Goal: Task Accomplishment & Management: Manage account settings

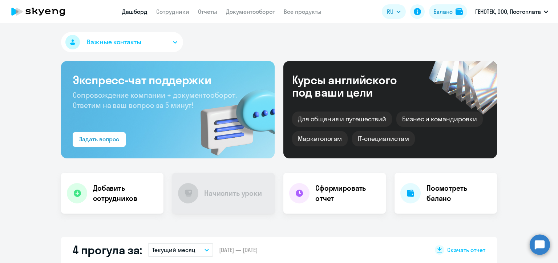
select select "30"
click at [169, 12] on link "Сотрудники" at bounding box center [172, 11] width 33 height 7
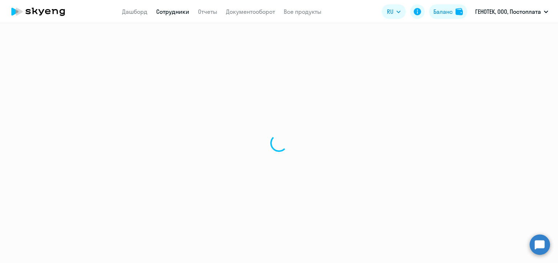
select select "30"
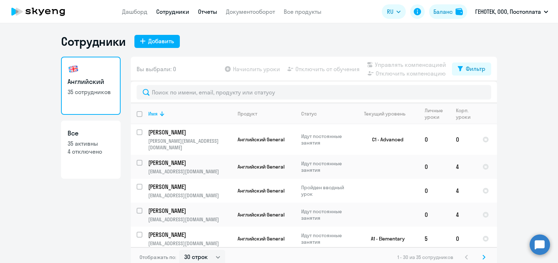
click at [208, 10] on link "Отчеты" at bounding box center [207, 11] width 19 height 7
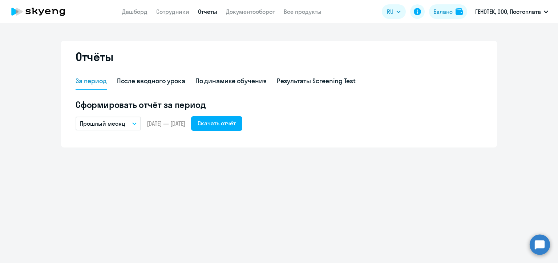
click at [110, 123] on p "Прошлый месяц" at bounding box center [102, 123] width 45 height 9
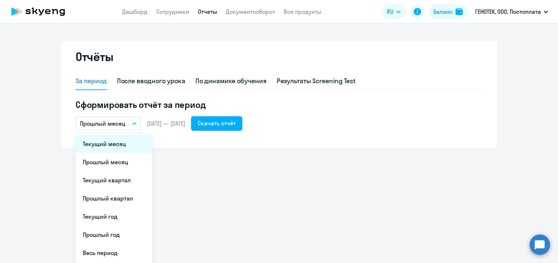
click at [109, 146] on li "Текущий месяц" at bounding box center [114, 144] width 77 height 18
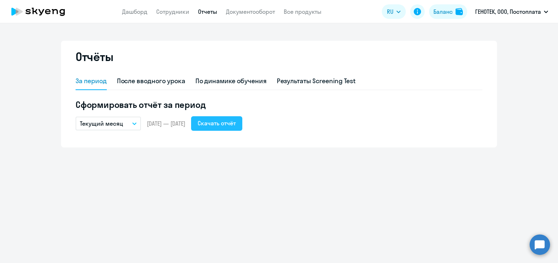
click at [236, 123] on div "Скачать отчёт" at bounding box center [217, 123] width 38 height 9
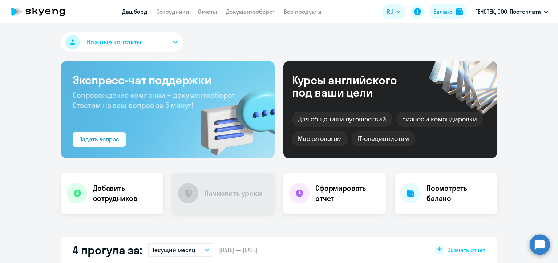
select select "30"
click at [172, 15] on app-menu-item-link "Сотрудники" at bounding box center [172, 11] width 33 height 9
click at [173, 13] on link "Сотрудники" at bounding box center [172, 11] width 33 height 7
select select "30"
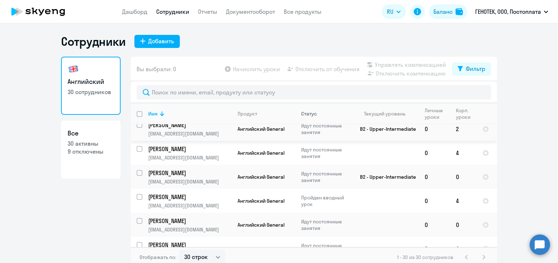
scroll to position [327, 0]
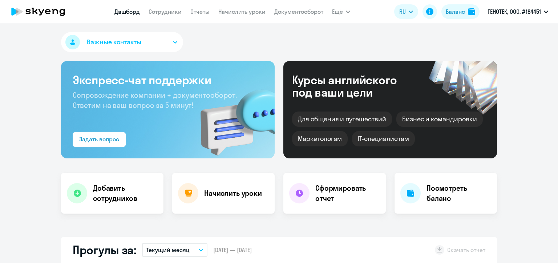
select select "30"
click at [243, 13] on link "Начислить уроки" at bounding box center [241, 11] width 47 height 7
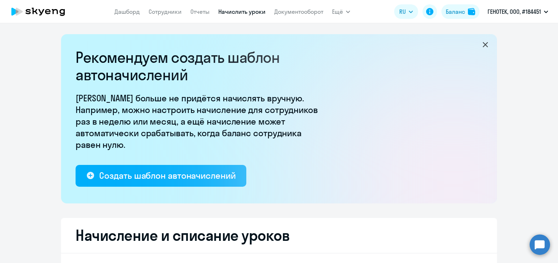
select select "10"
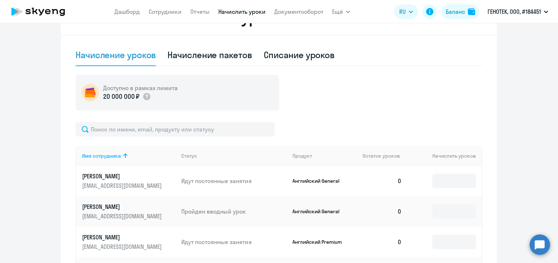
scroll to position [291, 0]
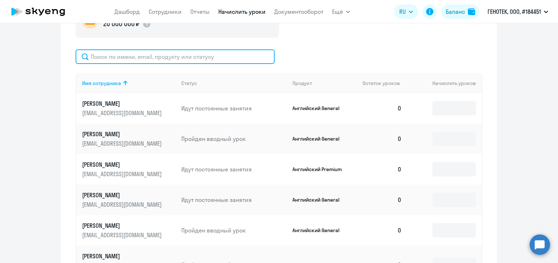
click at [181, 56] on input "text" at bounding box center [175, 56] width 199 height 15
paste input "[EMAIL_ADDRESS][DOMAIN_NAME]"
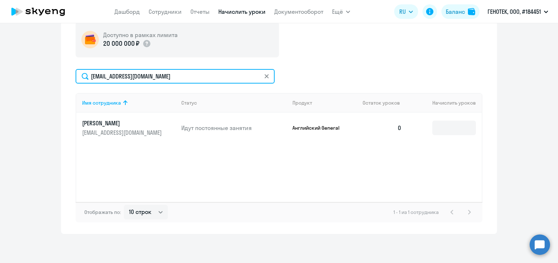
scroll to position [271, 0]
type input "[EMAIL_ADDRESS][DOMAIN_NAME]"
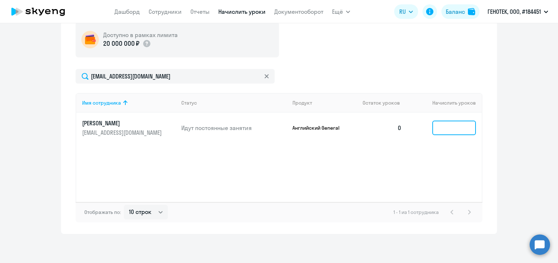
click at [442, 129] on input at bounding box center [454, 128] width 44 height 15
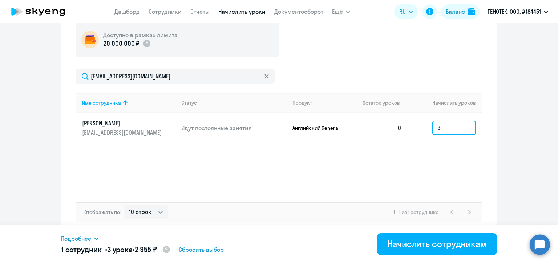
type input "3"
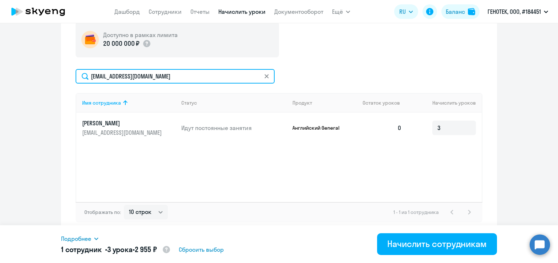
click at [146, 78] on input "[EMAIL_ADDRESS][DOMAIN_NAME]" at bounding box center [175, 76] width 199 height 15
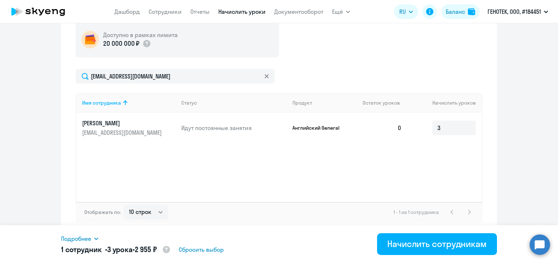
drag, startPoint x: 317, startPoint y: 69, endPoint x: 305, endPoint y: 70, distance: 12.0
click at [317, 68] on div "Доступно в рамках лимита 20 000 000 ₽ tatyana@genotek.ru Имя сотрудника Статус …" at bounding box center [279, 122] width 407 height 201
click at [264, 74] on icon at bounding box center [266, 76] width 4 height 4
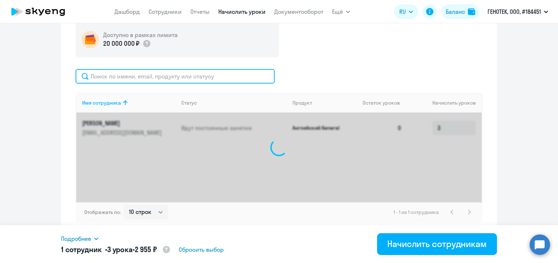
click at [210, 76] on input "text" at bounding box center [175, 76] width 199 height 15
paste input "[EMAIL_ADDRESS][DOMAIN_NAME]"
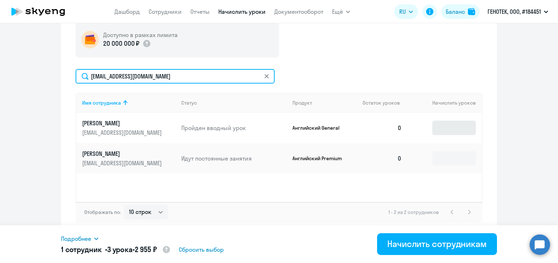
type input "[EMAIL_ADDRESS][DOMAIN_NAME]"
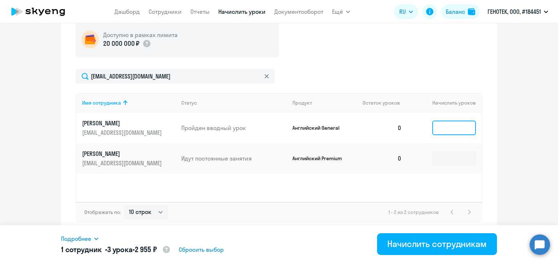
click at [450, 128] on input at bounding box center [454, 128] width 44 height 15
type input "4"
click at [264, 76] on icon at bounding box center [266, 76] width 4 height 4
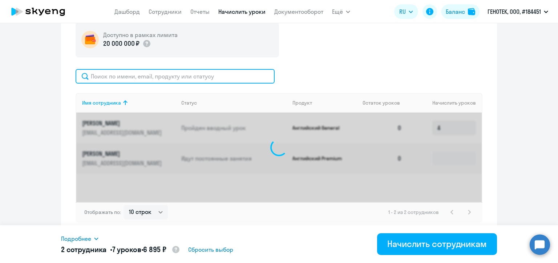
click at [190, 78] on input "text" at bounding box center [175, 76] width 199 height 15
paste input "[EMAIL_ADDRESS][DOMAIN_NAME]"
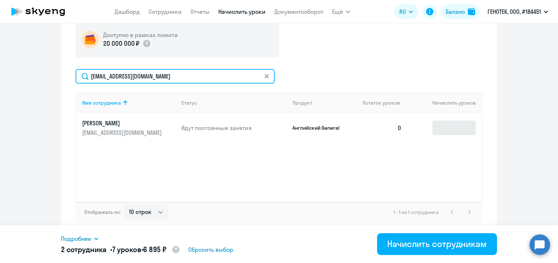
type input "[EMAIL_ADDRESS][DOMAIN_NAME]"
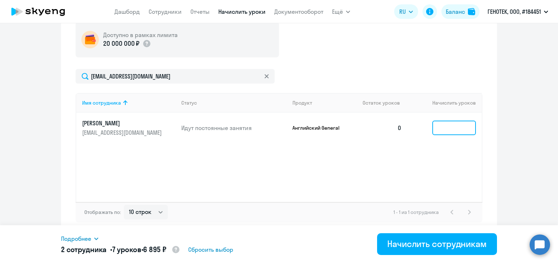
click at [445, 125] on input at bounding box center [454, 128] width 44 height 15
type input "3"
click at [265, 76] on icon at bounding box center [266, 76] width 4 height 4
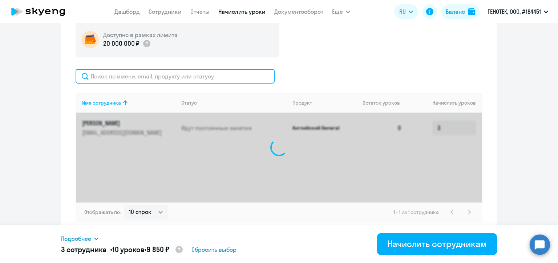
click at [172, 77] on input "text" at bounding box center [175, 76] width 199 height 15
paste input "[EMAIL_ADDRESS][DOMAIN_NAME]"
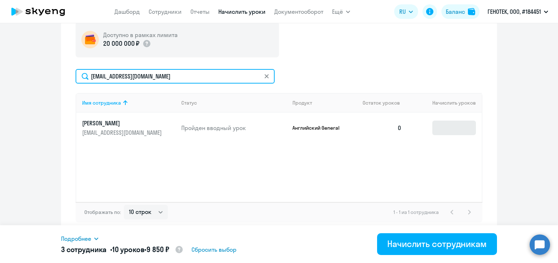
type input "[EMAIL_ADDRESS][DOMAIN_NAME]"
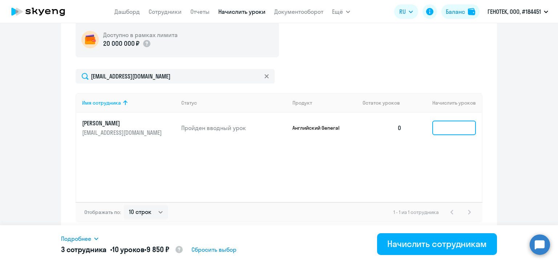
click at [440, 124] on input at bounding box center [454, 128] width 44 height 15
type input "4"
click at [264, 76] on icon at bounding box center [266, 76] width 4 height 4
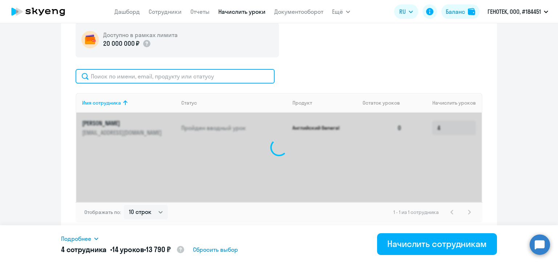
click at [172, 74] on input "text" at bounding box center [175, 76] width 199 height 15
paste input "[EMAIL_ADDRESS][PERSON_NAME][DOMAIN_NAME]"
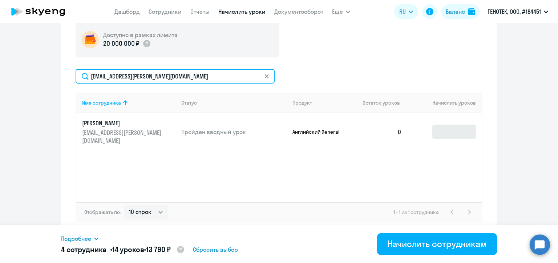
type input "[EMAIL_ADDRESS][PERSON_NAME][DOMAIN_NAME]"
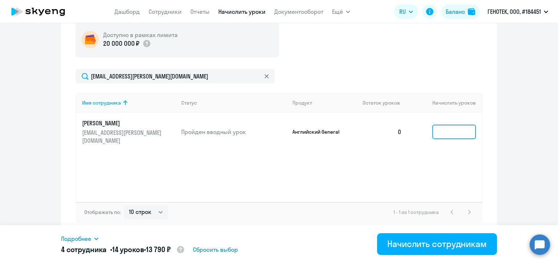
click at [440, 126] on input at bounding box center [454, 132] width 44 height 15
type input "4"
click at [264, 76] on icon at bounding box center [266, 76] width 4 height 4
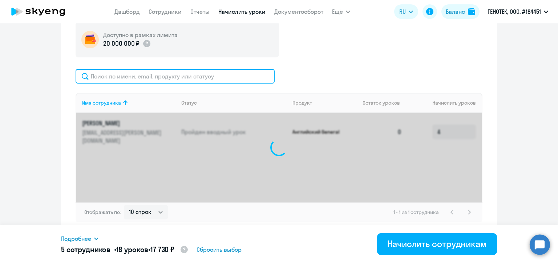
click at [181, 76] on input "text" at bounding box center [175, 76] width 199 height 15
paste input "[EMAIL_ADDRESS][DOMAIN_NAME]"
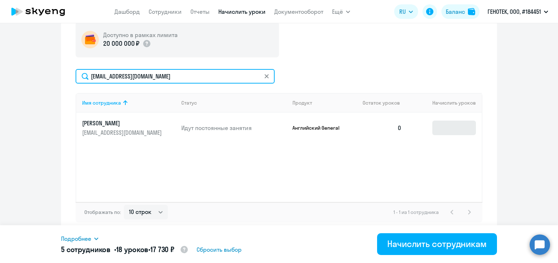
type input "[EMAIL_ADDRESS][DOMAIN_NAME]"
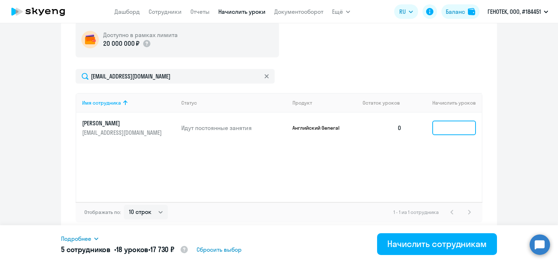
click at [446, 128] on input at bounding box center [454, 128] width 44 height 15
type input "4"
click at [265, 77] on icon at bounding box center [266, 76] width 4 height 4
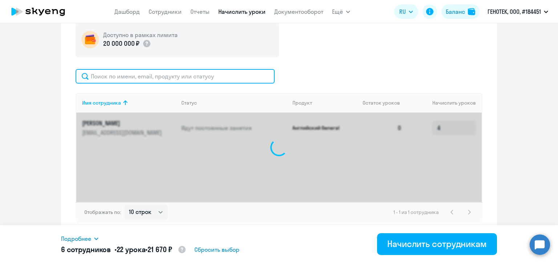
click at [161, 76] on input "text" at bounding box center [175, 76] width 199 height 15
paste input "[EMAIL_ADDRESS][DOMAIN_NAME]"
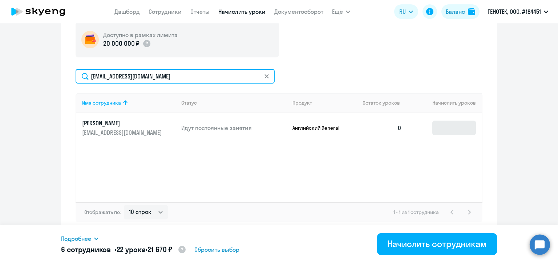
type input "[EMAIL_ADDRESS][DOMAIN_NAME]"
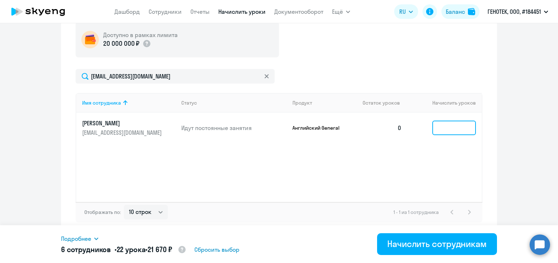
click at [440, 129] on input at bounding box center [454, 128] width 44 height 15
type input "4"
click at [264, 76] on icon at bounding box center [266, 76] width 4 height 4
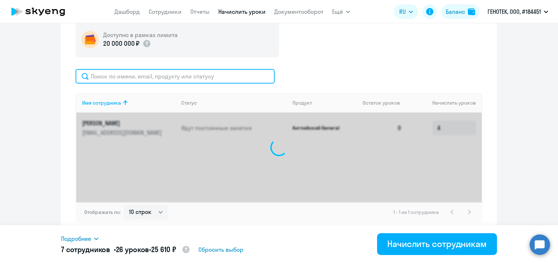
click at [167, 73] on input "text" at bounding box center [175, 76] width 199 height 15
paste input "[PERSON_NAME][EMAIL_ADDRESS][DOMAIN_NAME]"
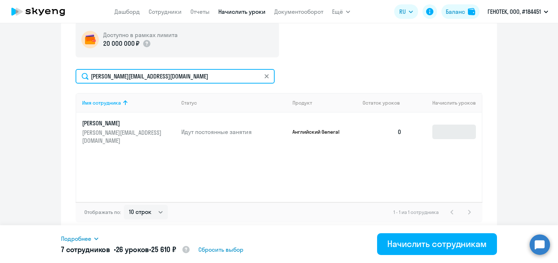
type input "[PERSON_NAME][EMAIL_ADDRESS][DOMAIN_NAME]"
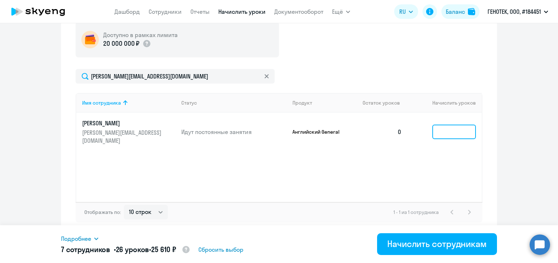
click at [445, 126] on input at bounding box center [454, 132] width 44 height 15
type input "3"
click at [264, 75] on icon at bounding box center [266, 76] width 4 height 4
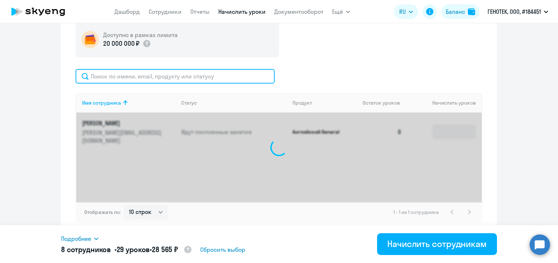
click at [173, 77] on input "text" at bounding box center [175, 76] width 199 height 15
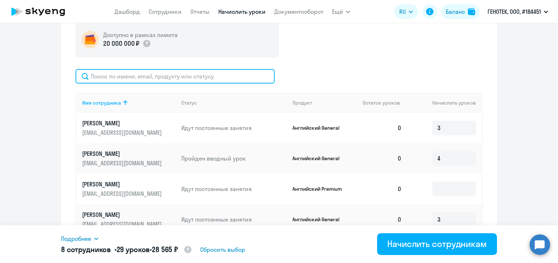
paste input "[EMAIL_ADDRESS][DOMAIN_NAME]"
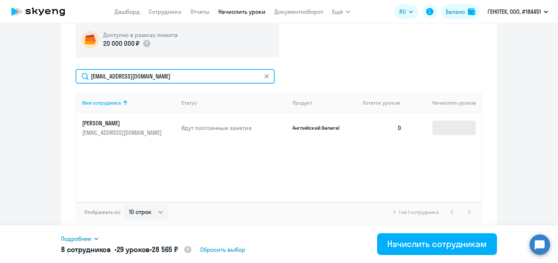
type input "[EMAIL_ADDRESS][DOMAIN_NAME]"
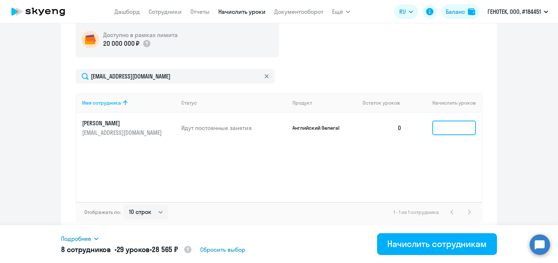
click at [445, 124] on input at bounding box center [454, 128] width 44 height 15
type input "2"
click at [264, 76] on icon at bounding box center [266, 76] width 4 height 4
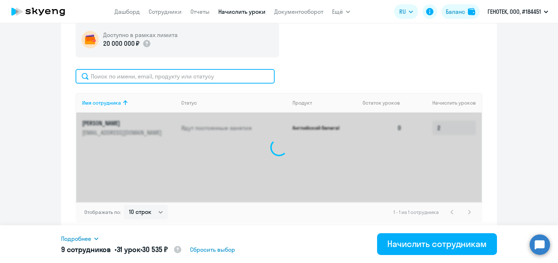
click at [187, 76] on input "text" at bounding box center [175, 76] width 199 height 15
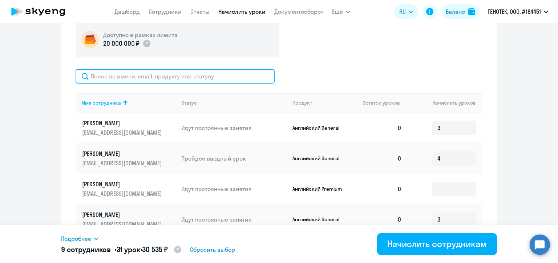
paste input "[EMAIL_ADDRESS][DOMAIN_NAME]"
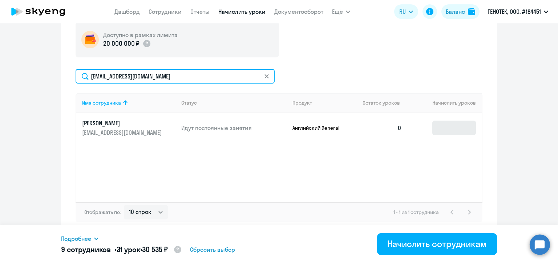
type input "[EMAIL_ADDRESS][DOMAIN_NAME]"
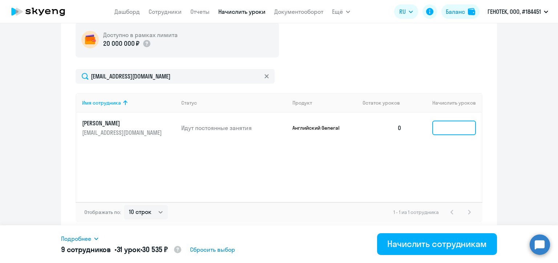
click at [453, 127] on input at bounding box center [454, 128] width 44 height 15
type input "4"
click at [264, 76] on icon at bounding box center [266, 76] width 4 height 4
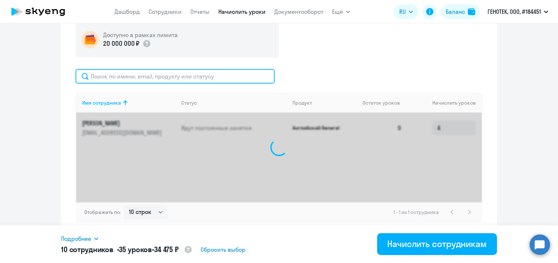
click at [168, 74] on input "text" at bounding box center [175, 76] width 199 height 15
paste input "[EMAIL_ADDRESS][DOMAIN_NAME]"
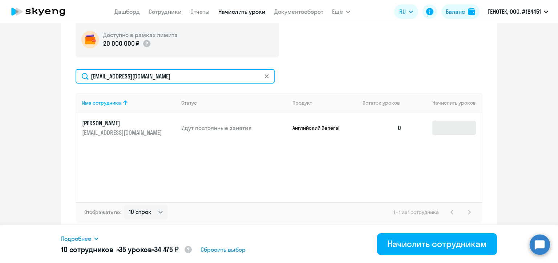
type input "[EMAIL_ADDRESS][DOMAIN_NAME]"
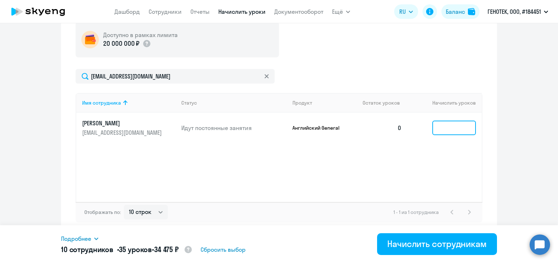
click at [443, 126] on input at bounding box center [454, 128] width 44 height 15
type input "4"
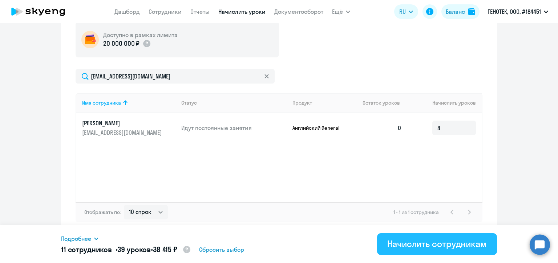
click at [405, 241] on div "Начислить сотрудникам" at bounding box center [437, 244] width 100 height 12
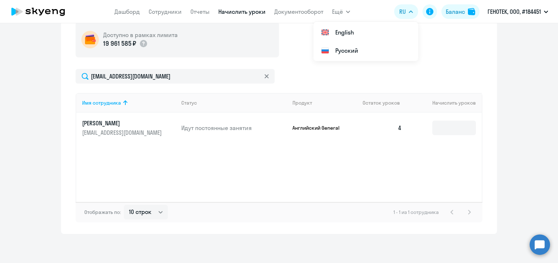
click at [264, 76] on icon at bounding box center [266, 76] width 4 height 4
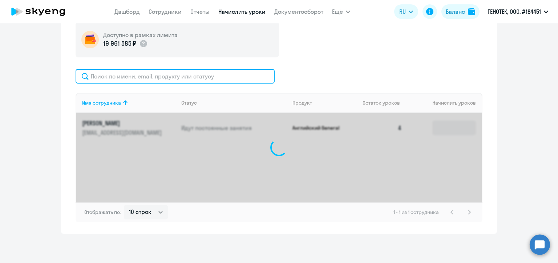
click at [173, 77] on input "text" at bounding box center [175, 76] width 199 height 15
paste input "[DOMAIN_NAME][EMAIL_ADDRESS][DOMAIN_NAME]"
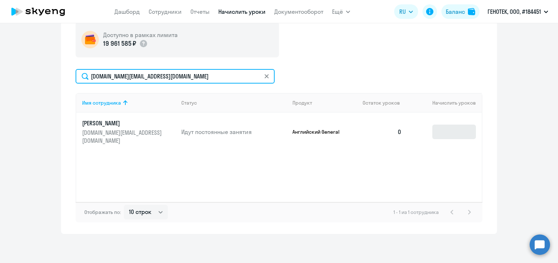
type input "[DOMAIN_NAME][EMAIL_ADDRESS][DOMAIN_NAME]"
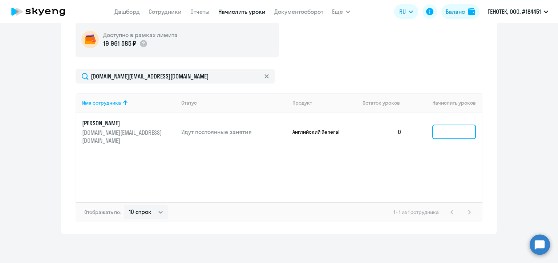
click at [437, 125] on input at bounding box center [454, 132] width 44 height 15
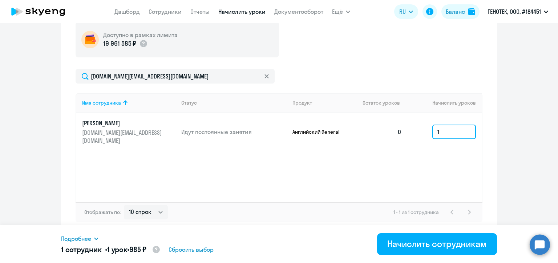
type input "1"
click at [264, 76] on icon at bounding box center [266, 76] width 4 height 4
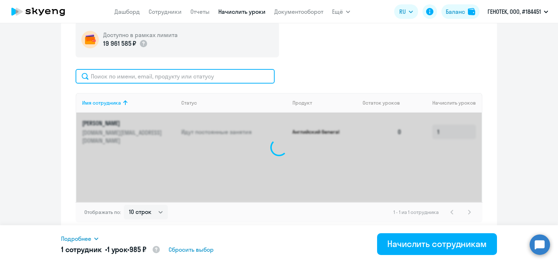
click at [164, 77] on input "text" at bounding box center [175, 76] width 199 height 15
paste input "[EMAIL_ADDRESS][DOMAIN_NAME]"
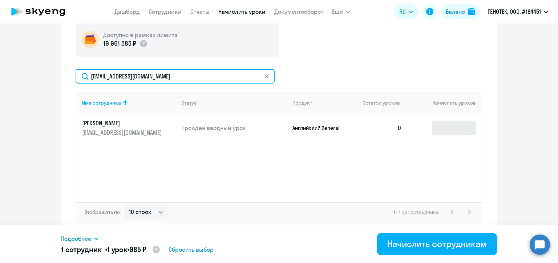
type input "[EMAIL_ADDRESS][DOMAIN_NAME]"
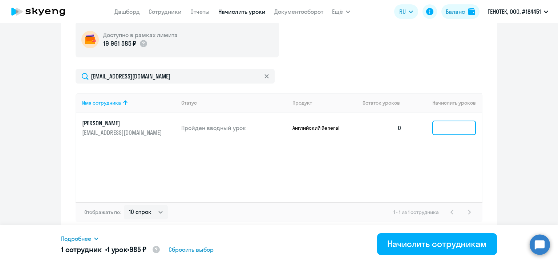
click at [442, 126] on input at bounding box center [454, 128] width 44 height 15
type input "4"
click at [266, 76] on icon at bounding box center [266, 76] width 4 height 4
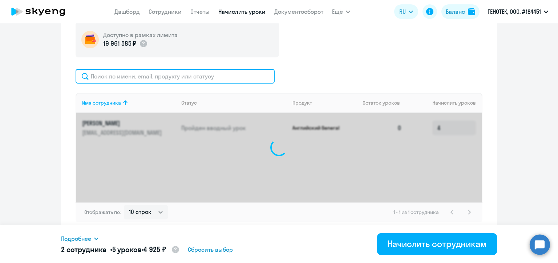
click at [176, 76] on input "text" at bounding box center [175, 76] width 199 height 15
paste input "[EMAIL_ADDRESS][DOMAIN_NAME]"
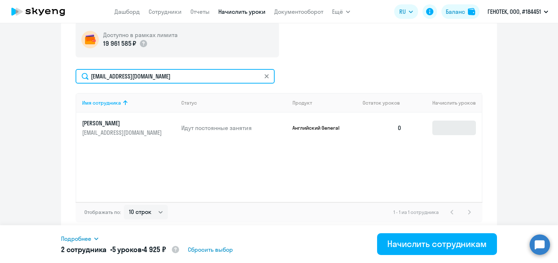
type input "[EMAIL_ADDRESS][DOMAIN_NAME]"
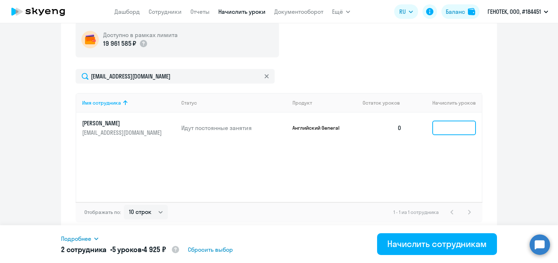
click at [439, 126] on input at bounding box center [454, 128] width 44 height 15
type input "4"
click at [266, 76] on icon at bounding box center [266, 76] width 4 height 4
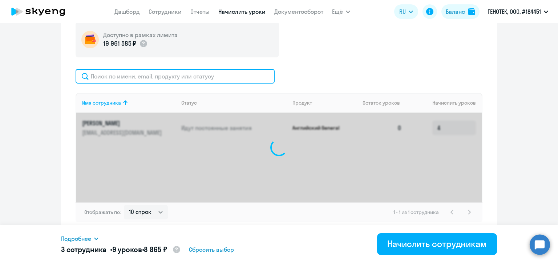
click at [168, 78] on input "text" at bounding box center [175, 76] width 199 height 15
paste input "[EMAIL_ADDRESS][DOMAIN_NAME]"
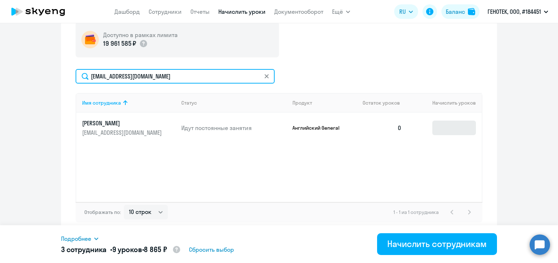
type input "[EMAIL_ADDRESS][DOMAIN_NAME]"
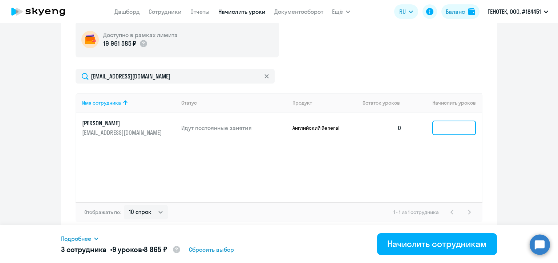
click at [444, 127] on input at bounding box center [454, 128] width 44 height 15
type input "4"
click at [264, 75] on icon at bounding box center [266, 76] width 4 height 4
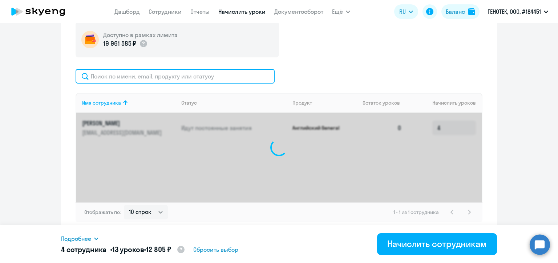
click at [178, 79] on input "text" at bounding box center [175, 76] width 199 height 15
paste input "[EMAIL_ADDRESS][DOMAIN_NAME]"
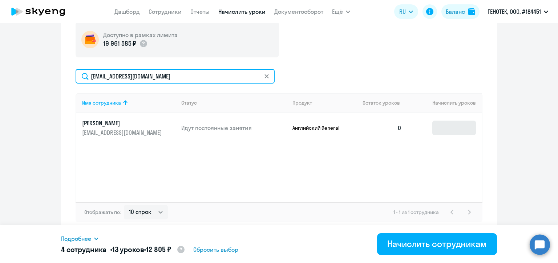
type input "[EMAIL_ADDRESS][DOMAIN_NAME]"
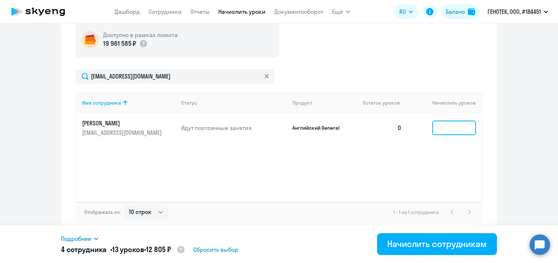
click at [437, 129] on input at bounding box center [454, 128] width 44 height 15
type input "1"
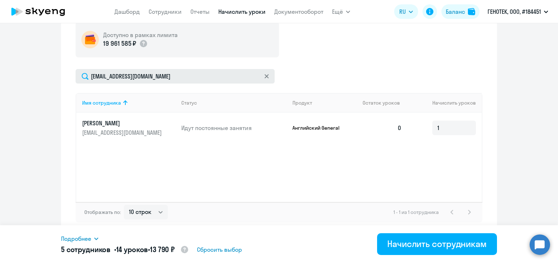
click at [264, 76] on icon at bounding box center [266, 76] width 4 height 4
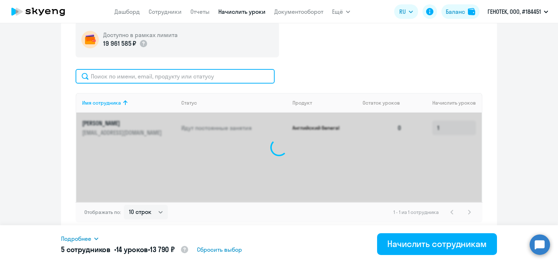
click at [180, 76] on input "text" at bounding box center [175, 76] width 199 height 15
paste input "[EMAIL_ADDRESS][DOMAIN_NAME]"
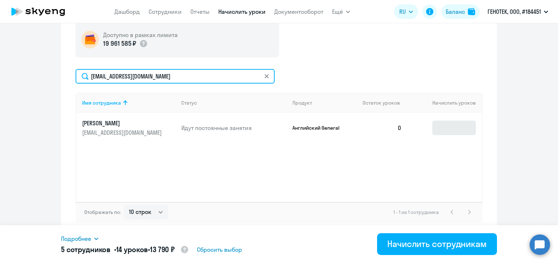
type input "[EMAIL_ADDRESS][DOMAIN_NAME]"
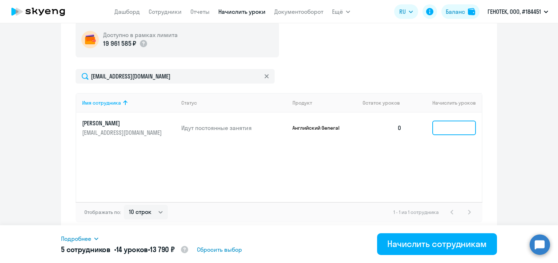
click at [444, 126] on input at bounding box center [454, 128] width 44 height 15
type input "1"
click at [264, 75] on icon at bounding box center [266, 76] width 4 height 4
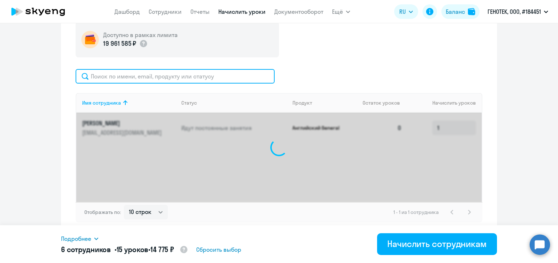
click at [171, 76] on input "text" at bounding box center [175, 76] width 199 height 15
paste input "[EMAIL_ADDRESS][DOMAIN_NAME]"
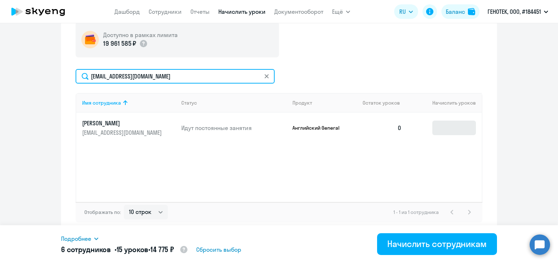
type input "[EMAIL_ADDRESS][DOMAIN_NAME]"
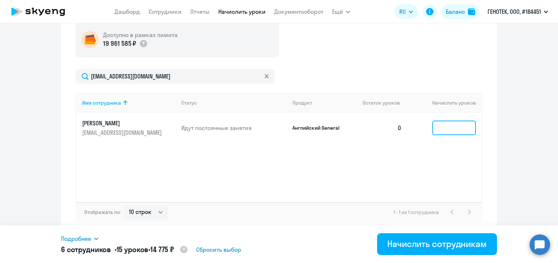
click at [439, 128] on input at bounding box center [454, 128] width 44 height 15
type input "2"
click at [264, 76] on icon at bounding box center [266, 76] width 4 height 4
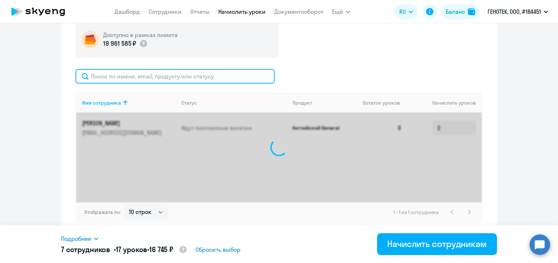
click at [171, 74] on input "text" at bounding box center [175, 76] width 199 height 15
paste input "[EMAIL_ADDRESS][DOMAIN_NAME]"
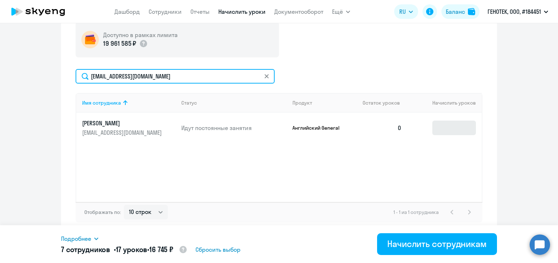
type input "[EMAIL_ADDRESS][DOMAIN_NAME]"
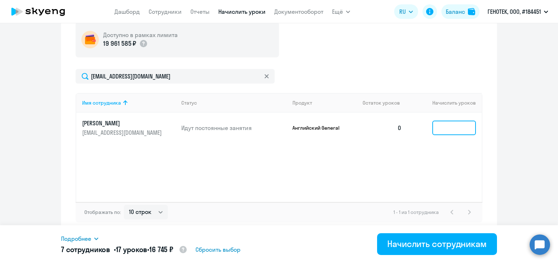
click at [441, 128] on input at bounding box center [454, 128] width 44 height 15
type input "4"
click at [264, 77] on icon at bounding box center [266, 76] width 4 height 4
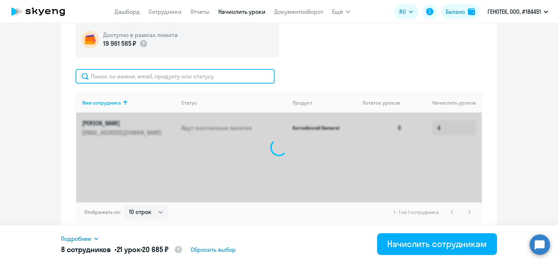
click at [180, 74] on input "text" at bounding box center [175, 76] width 199 height 15
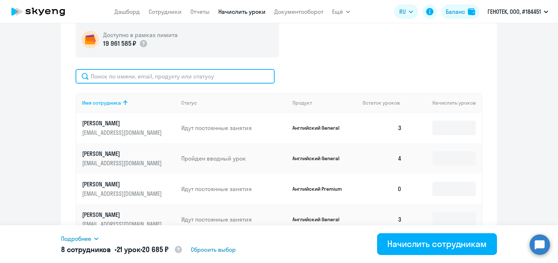
paste input "[EMAIL_ADDRESS][DOMAIN_NAME]"
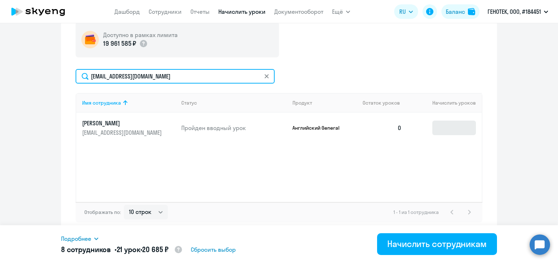
type input "[EMAIL_ADDRESS][DOMAIN_NAME]"
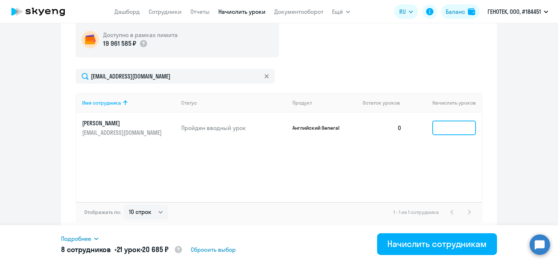
click at [440, 126] on input at bounding box center [454, 128] width 44 height 15
type input "4"
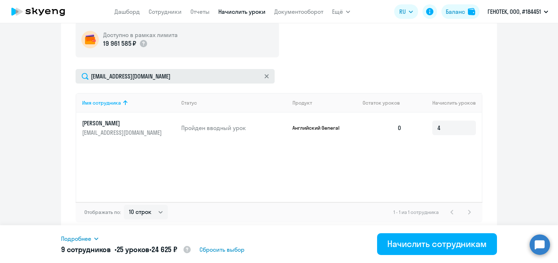
click at [264, 76] on icon at bounding box center [266, 76] width 4 height 4
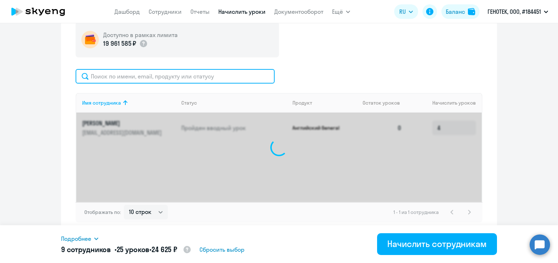
click at [177, 74] on input "text" at bounding box center [175, 76] width 199 height 15
paste input "[EMAIL_ADDRESS][DOMAIN_NAME]"
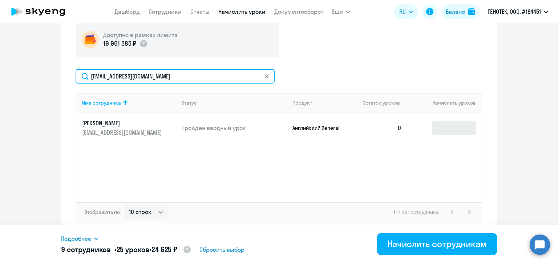
type input "[EMAIL_ADDRESS][DOMAIN_NAME]"
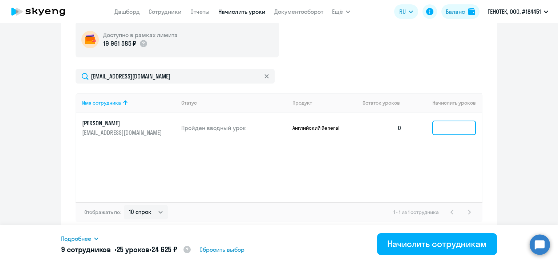
click at [442, 128] on input at bounding box center [454, 128] width 44 height 15
type input "4"
click at [264, 75] on icon at bounding box center [266, 76] width 4 height 4
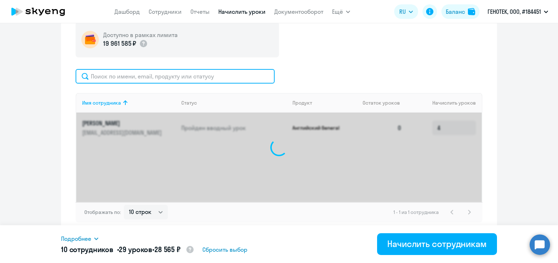
click at [189, 76] on input "text" at bounding box center [175, 76] width 199 height 15
paste input "[EMAIL_ADDRESS][DOMAIN_NAME]"
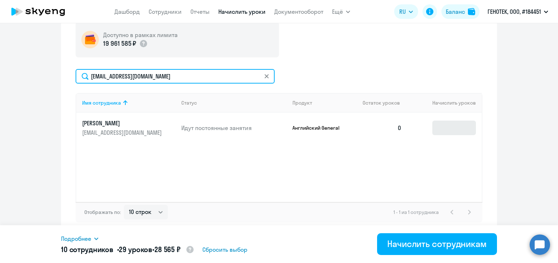
type input "[EMAIL_ADDRESS][DOMAIN_NAME]"
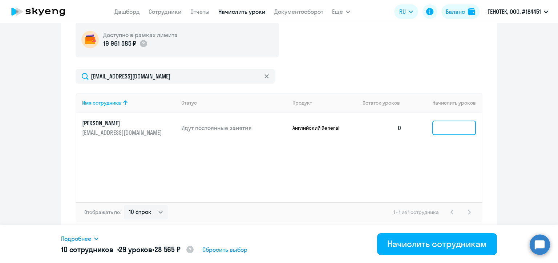
click at [446, 125] on input at bounding box center [454, 128] width 44 height 15
type input "4"
click at [264, 74] on icon at bounding box center [266, 76] width 4 height 4
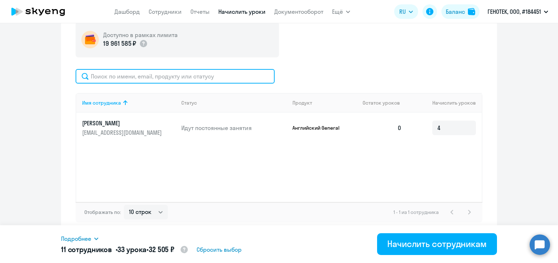
click at [193, 73] on input "text" at bounding box center [175, 76] width 199 height 15
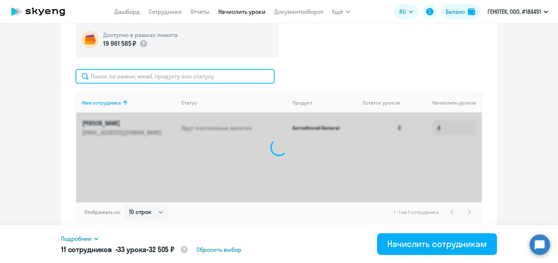
paste input "[EMAIL_ADDRESS][DOMAIN_NAME]"
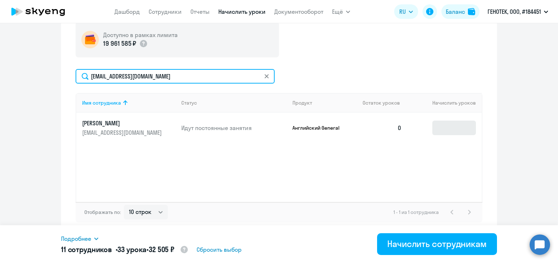
type input "[EMAIL_ADDRESS][DOMAIN_NAME]"
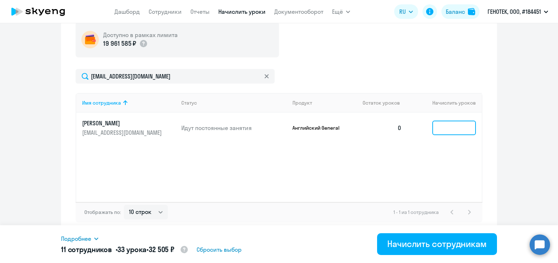
click at [445, 129] on input at bounding box center [454, 128] width 44 height 15
type input "2"
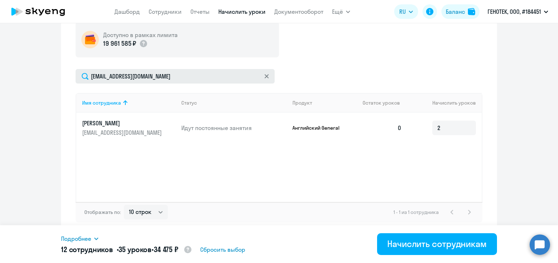
click at [266, 74] on svg-icon at bounding box center [267, 76] width 6 height 6
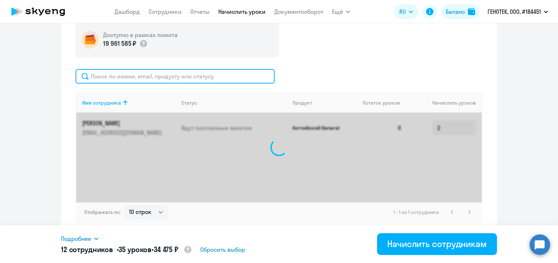
click at [192, 74] on input "text" at bounding box center [175, 76] width 199 height 15
paste input "[EMAIL_ADDRESS][DOMAIN_NAME]"
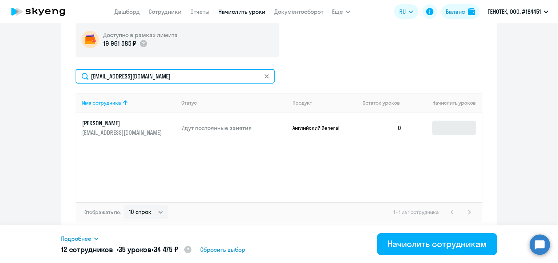
type input "[EMAIL_ADDRESS][DOMAIN_NAME]"
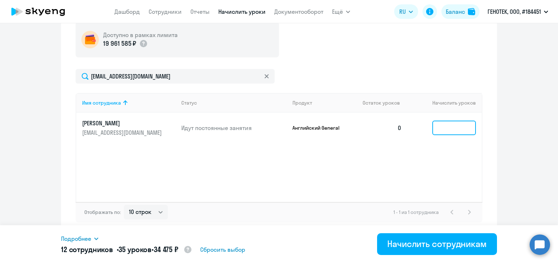
click at [442, 125] on input at bounding box center [454, 128] width 44 height 15
type input "3"
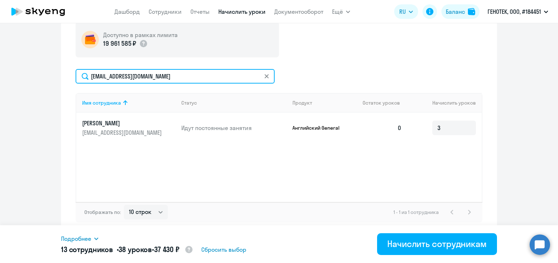
click at [258, 76] on input "[EMAIL_ADDRESS][DOMAIN_NAME]" at bounding box center [175, 76] width 199 height 15
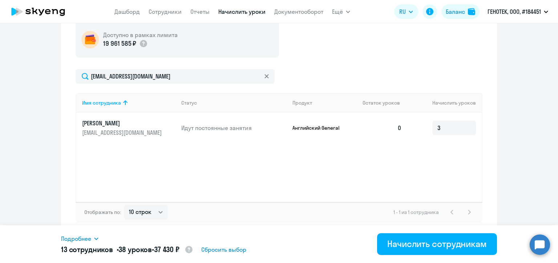
click at [264, 76] on svg-icon at bounding box center [267, 76] width 6 height 6
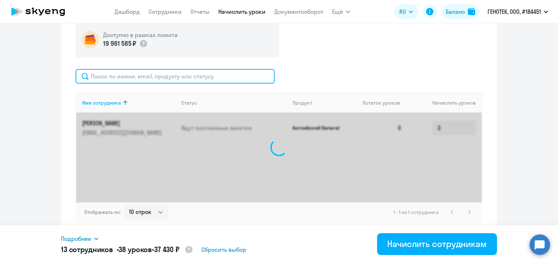
click at [201, 73] on input "text" at bounding box center [175, 76] width 199 height 15
paste input "[EMAIL_ADDRESS][DOMAIN_NAME]"
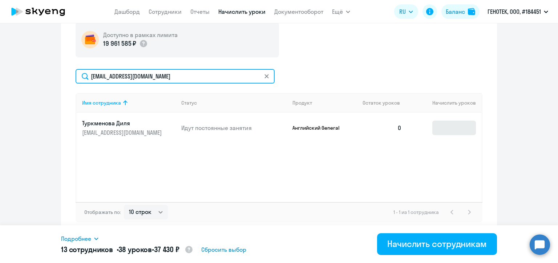
type input "[EMAIL_ADDRESS][DOMAIN_NAME]"
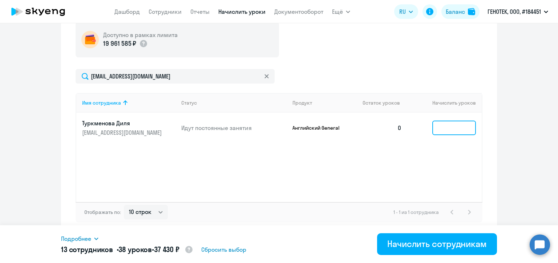
click at [446, 127] on input at bounding box center [454, 128] width 44 height 15
type input "1"
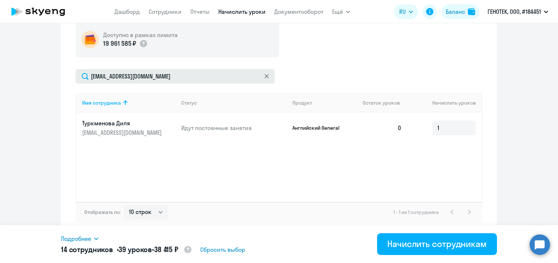
drag, startPoint x: 265, startPoint y: 76, endPoint x: 230, endPoint y: 77, distance: 35.3
click at [265, 75] on icon at bounding box center [266, 76] width 4 height 4
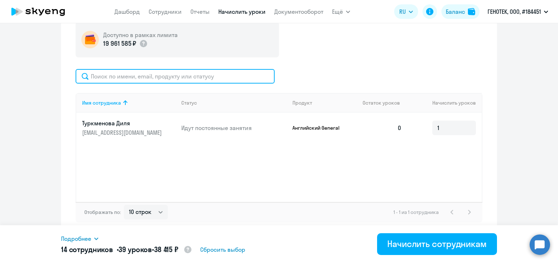
click at [199, 77] on input "text" at bounding box center [175, 76] width 199 height 15
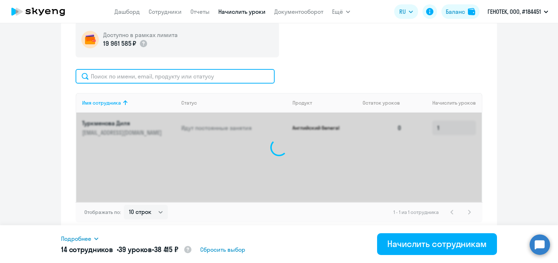
paste input "[EMAIL_ADDRESS][DOMAIN_NAME]"
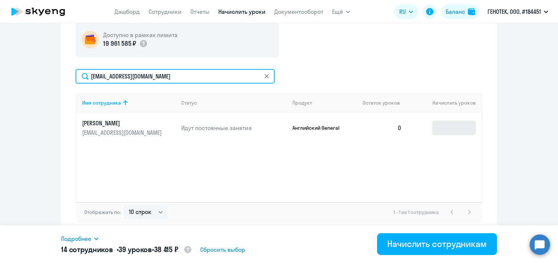
type input "[EMAIL_ADDRESS][DOMAIN_NAME]"
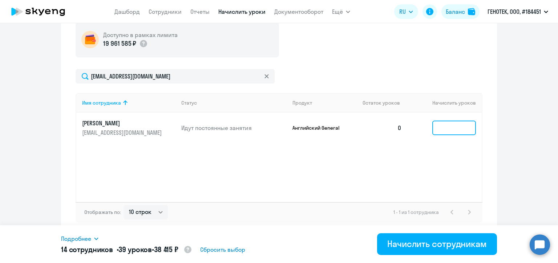
click at [445, 128] on input at bounding box center [454, 128] width 44 height 15
type input "1"
click at [264, 75] on icon at bounding box center [266, 76] width 4 height 4
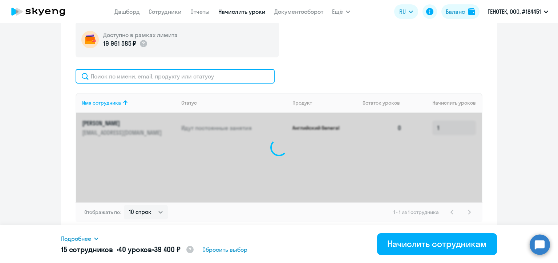
click at [166, 75] on input "text" at bounding box center [175, 76] width 199 height 15
paste input "[EMAIL_ADDRESS][DOMAIN_NAME]"
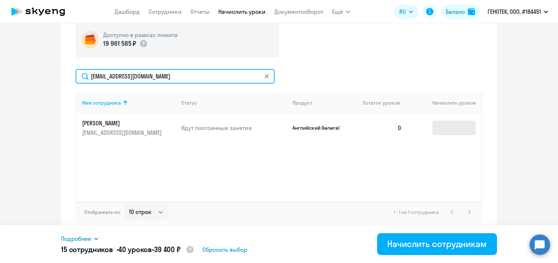
type input "[EMAIL_ADDRESS][DOMAIN_NAME]"
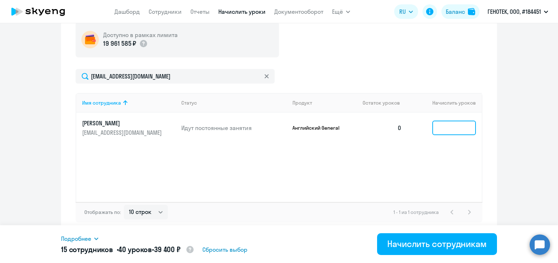
click at [444, 129] on input at bounding box center [454, 128] width 44 height 15
type input "4"
click at [264, 76] on icon at bounding box center [266, 76] width 4 height 4
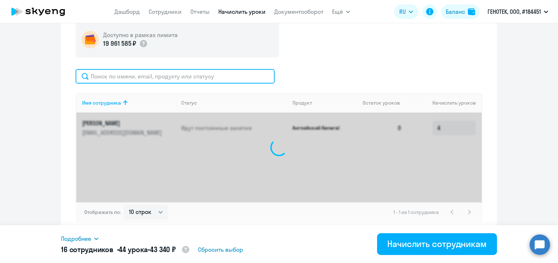
click at [199, 77] on input "text" at bounding box center [175, 76] width 199 height 15
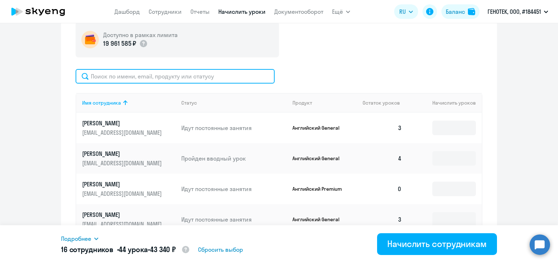
paste input "[EMAIL_ADDRESS][DOMAIN_NAME]"
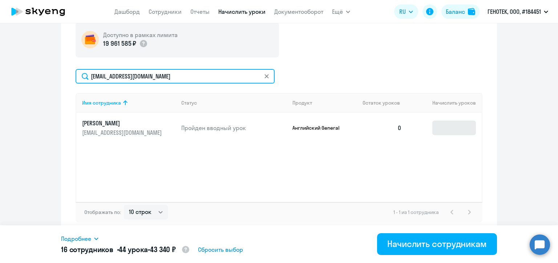
type input "[EMAIL_ADDRESS][DOMAIN_NAME]"
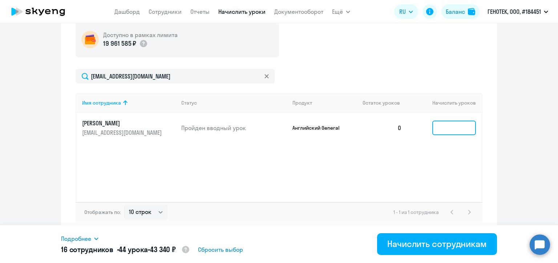
click at [446, 127] on input at bounding box center [454, 128] width 44 height 15
type input "4"
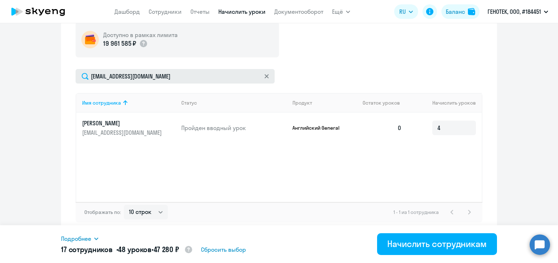
click at [264, 74] on icon at bounding box center [266, 76] width 4 height 4
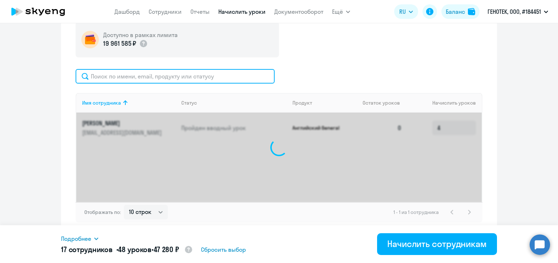
click at [183, 79] on input "text" at bounding box center [175, 76] width 199 height 15
paste input "[EMAIL_ADDRESS][DOMAIN_NAME]"
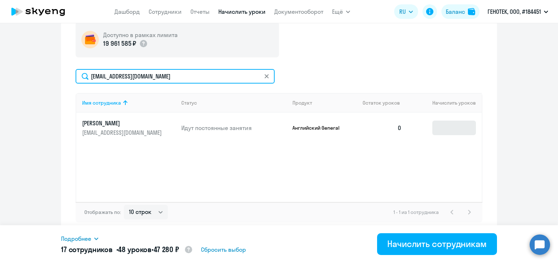
type input "[EMAIL_ADDRESS][DOMAIN_NAME]"
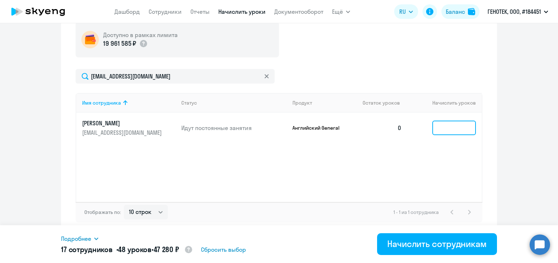
click at [444, 127] on input at bounding box center [454, 128] width 44 height 15
type input "4"
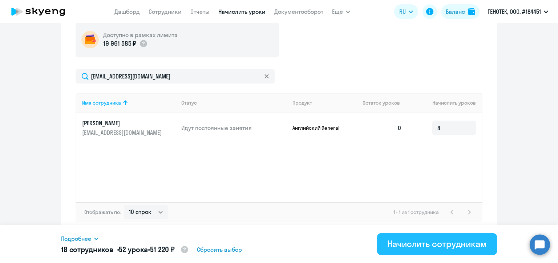
click at [395, 249] on div "Начислить сотрудникам" at bounding box center [437, 244] width 100 height 12
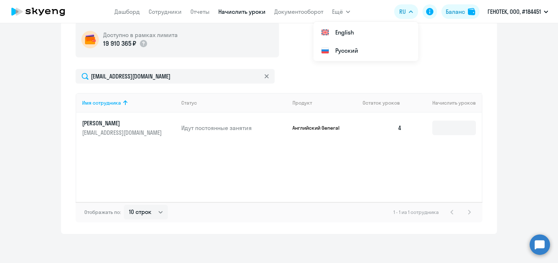
click at [264, 77] on icon at bounding box center [266, 76] width 4 height 4
